Goal: Navigation & Orientation: Find specific page/section

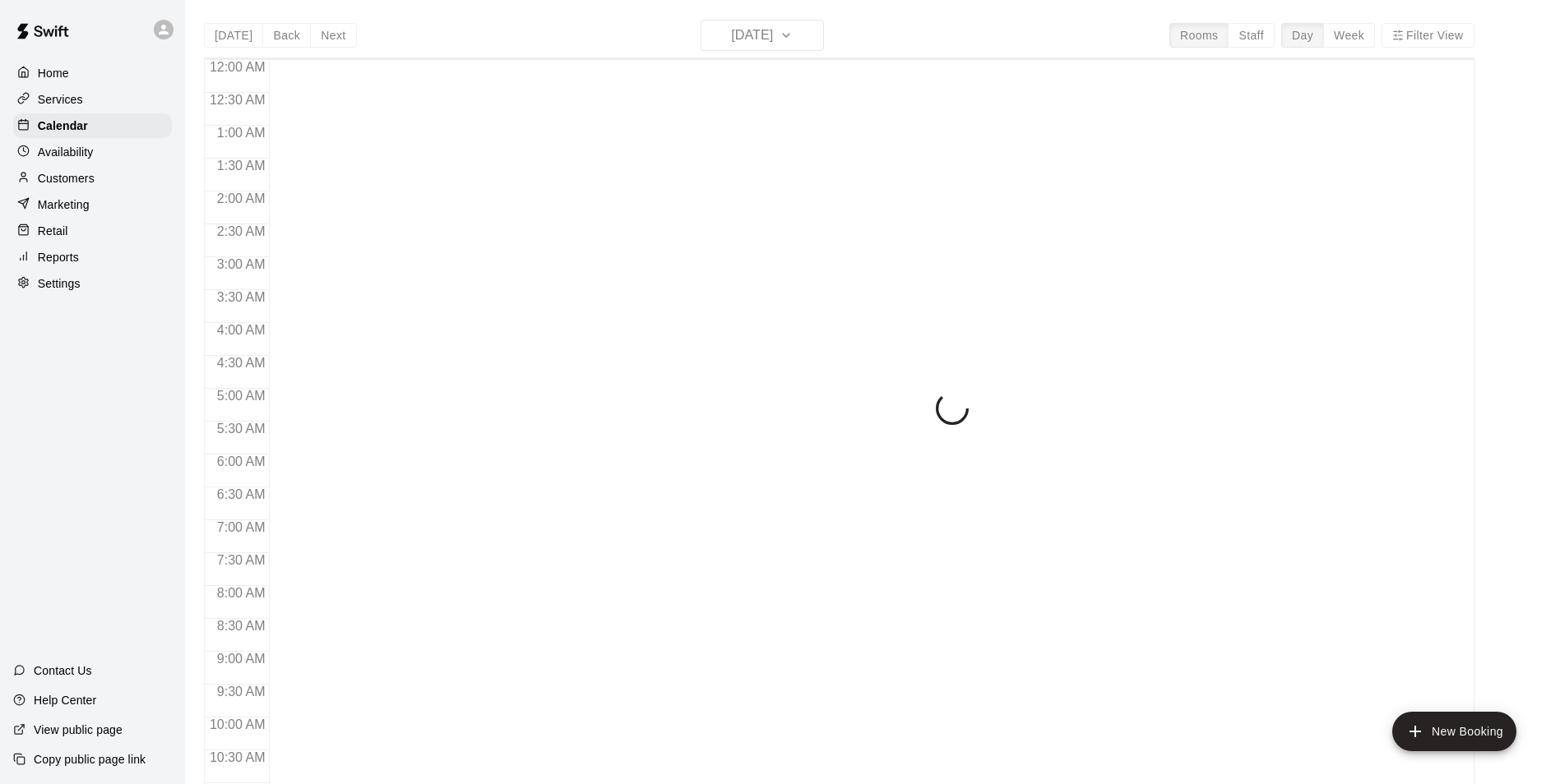
scroll to position [835, 0]
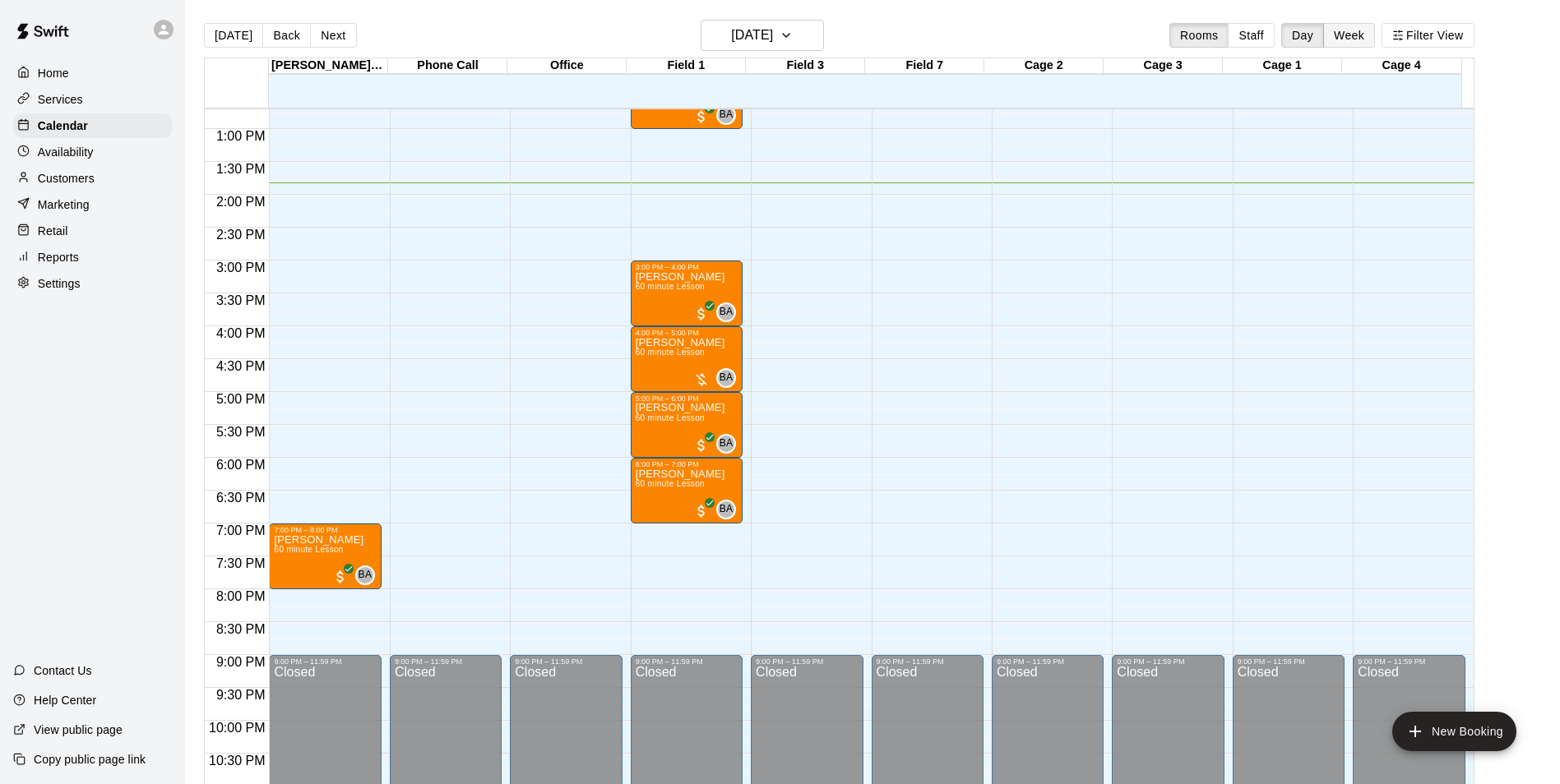
click at [1374, 37] on button "Week" at bounding box center [1349, 35] width 52 height 25
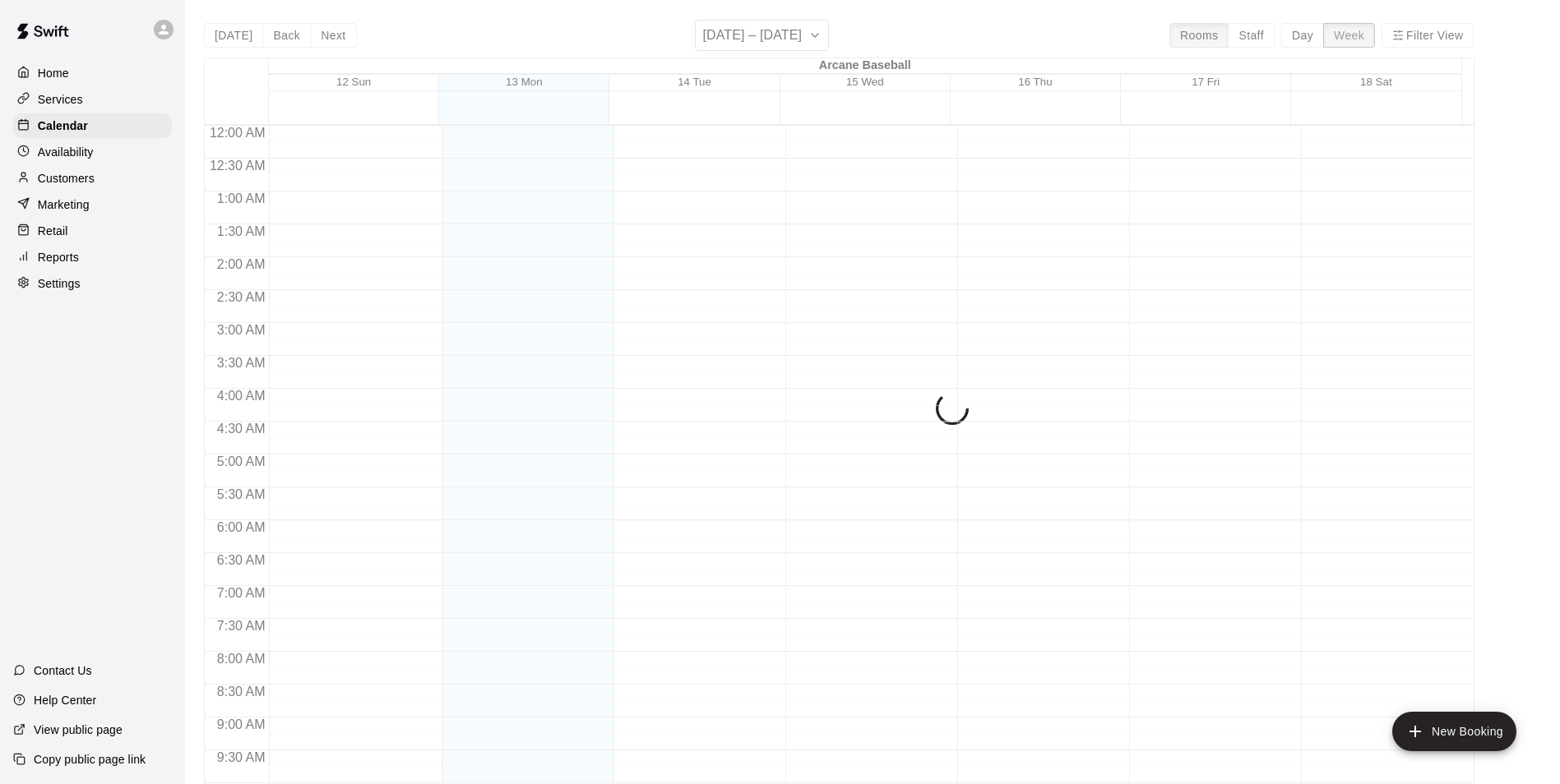
scroll to position [903, 0]
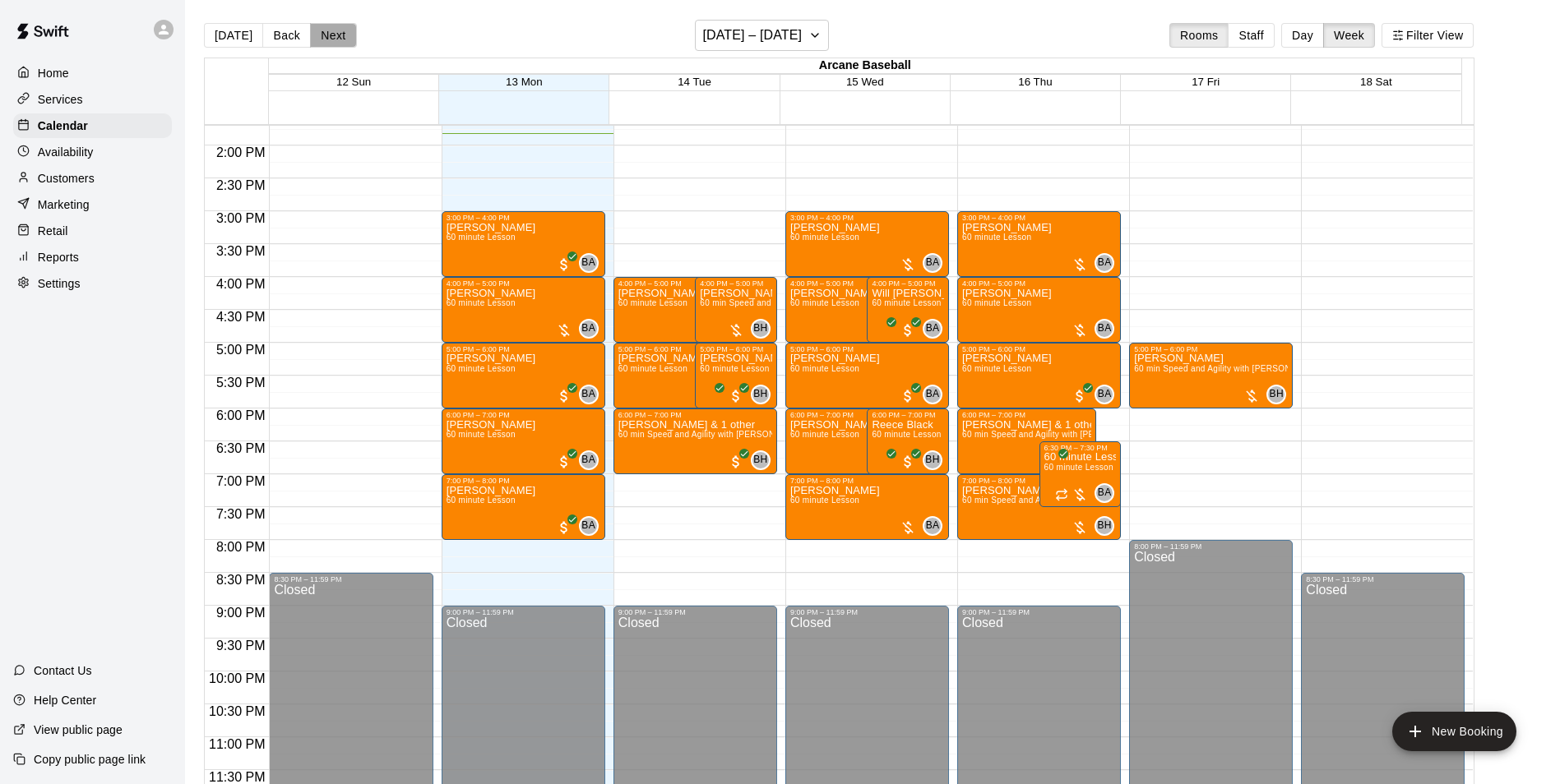
click at [321, 35] on button "Next" at bounding box center [333, 35] width 46 height 25
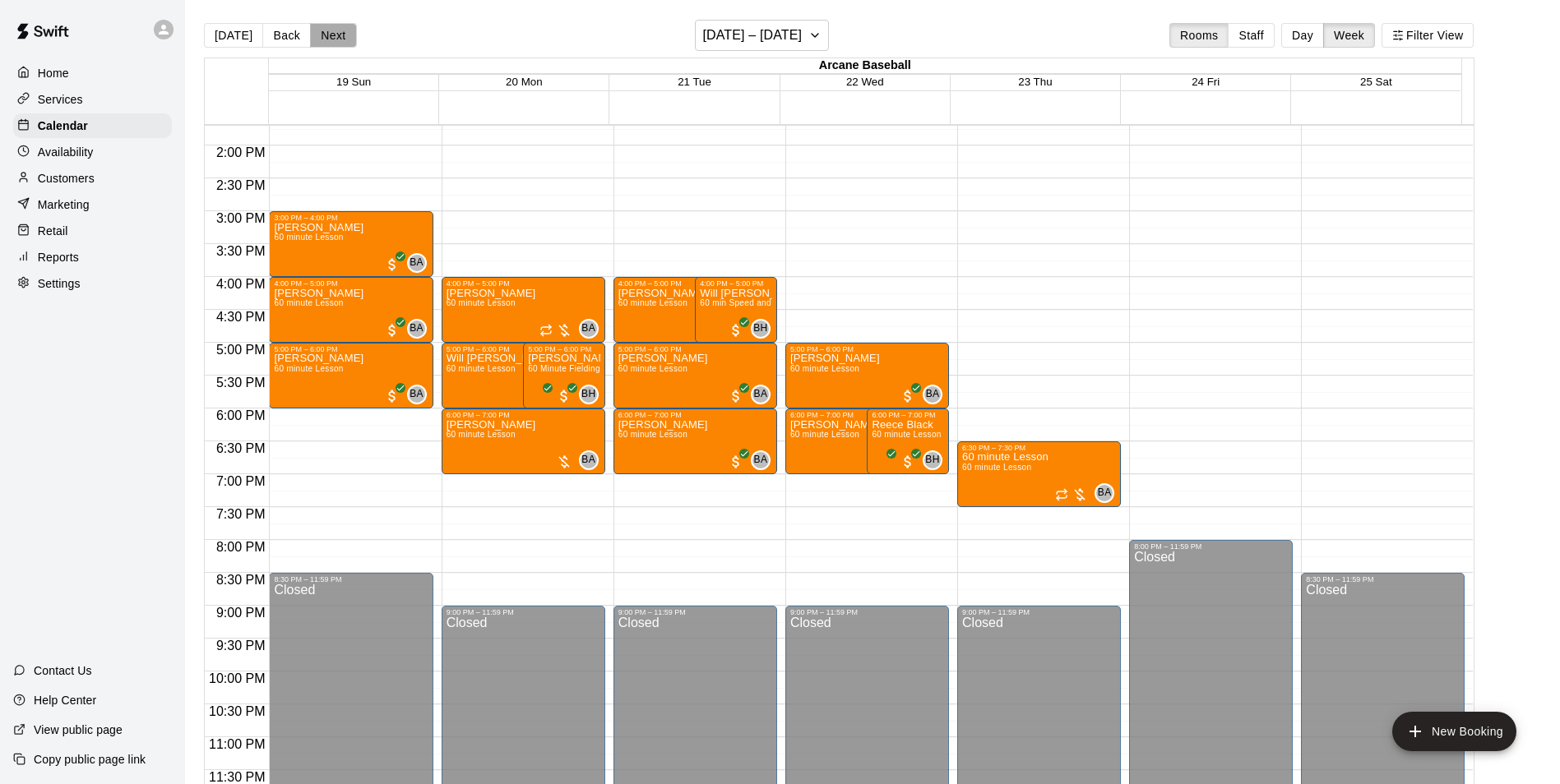
click at [321, 35] on button "Next" at bounding box center [333, 35] width 46 height 25
